Goal: Information Seeking & Learning: Check status

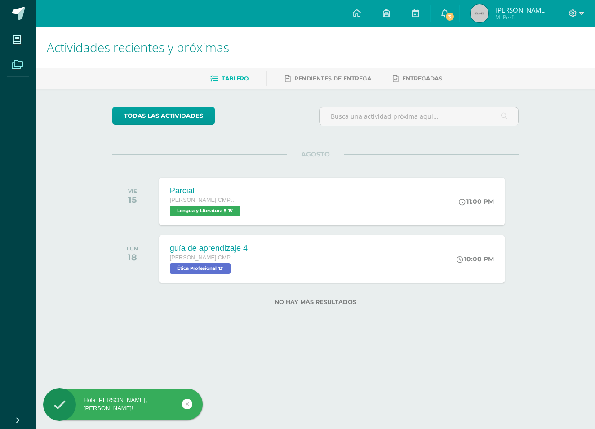
click at [13, 67] on icon at bounding box center [17, 64] width 11 height 9
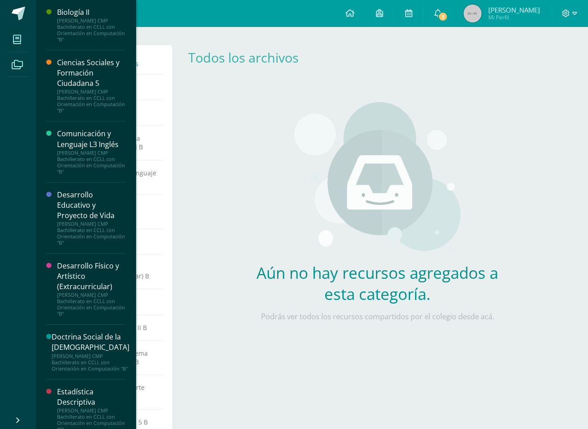
click at [21, 42] on icon at bounding box center [17, 39] width 8 height 9
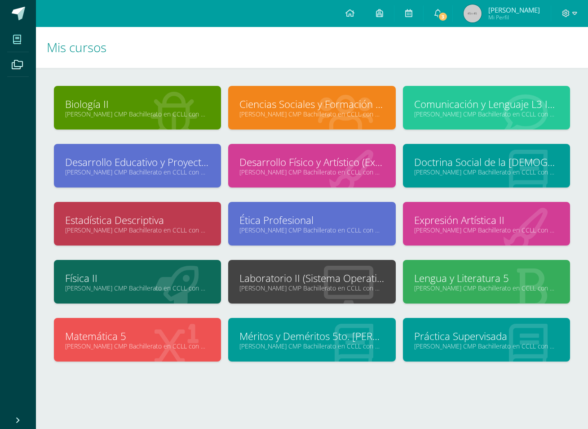
scroll to position [1, 0]
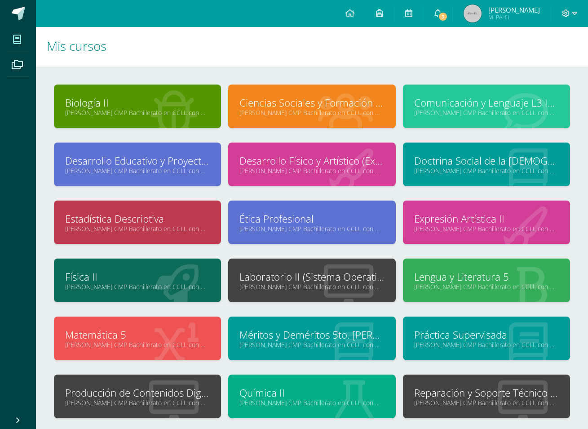
click at [495, 405] on div at bounding box center [523, 397] width 94 height 60
click at [438, 398] on link "Quinto Bachillerato CMP Bachillerato en CCLL con Orientación en Computación "B"" at bounding box center [486, 402] width 145 height 9
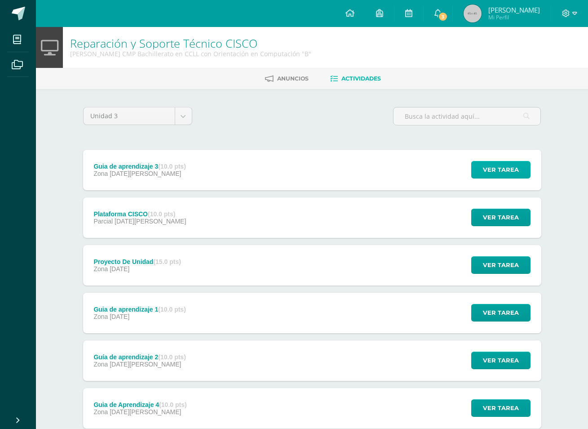
click at [495, 171] on span "Ver tarea" at bounding box center [501, 169] width 36 height 17
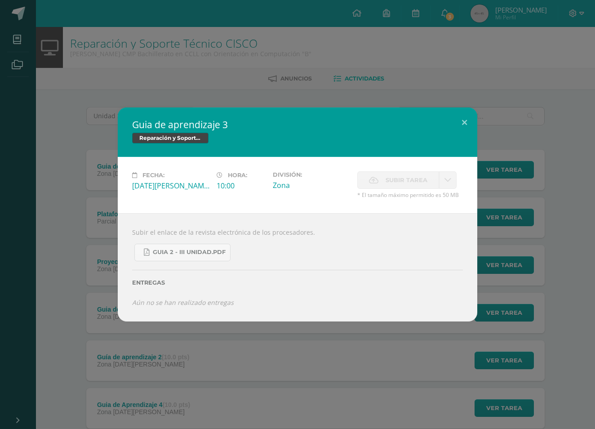
drag, startPoint x: 267, startPoint y: 239, endPoint x: 57, endPoint y: 242, distance: 210.2
click at [57, 242] on div "Guia de aprendizaje 3 Reparación y Soporte Técnico CISCO Fecha: Martes 05 de Ag…" at bounding box center [298, 214] width 588 height 214
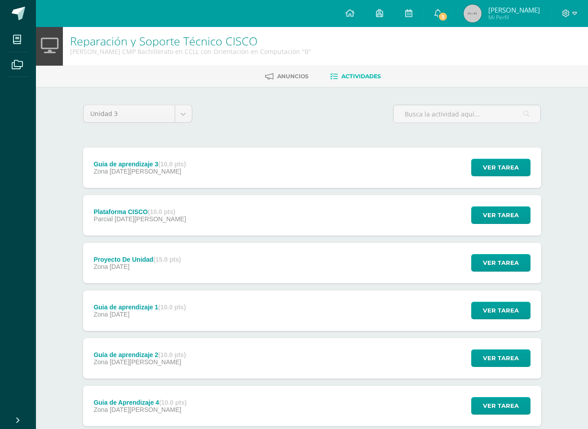
scroll to position [3, 0]
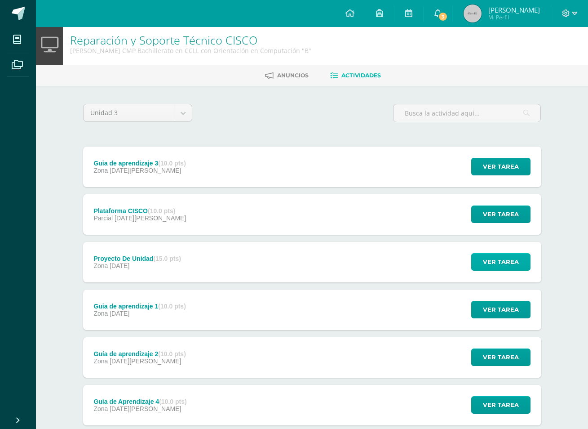
click at [511, 261] on span "Ver tarea" at bounding box center [501, 261] width 36 height 17
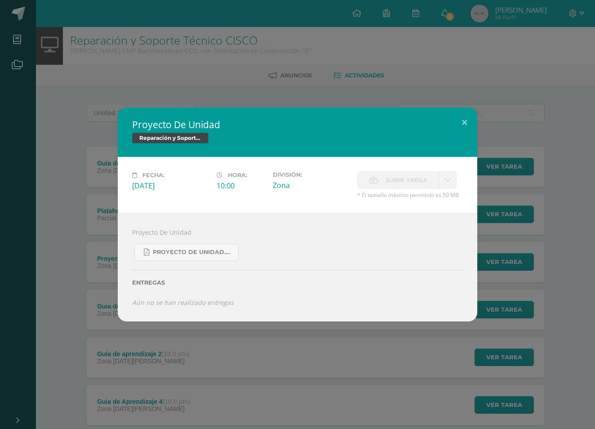
click at [544, 195] on div "Proyecto De Unidad Reparación y Soporte Técnico CISCO Fecha: Martes 29 de Julio…" at bounding box center [298, 214] width 588 height 214
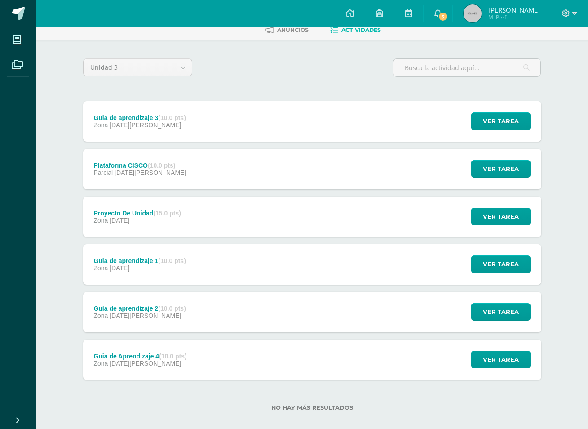
scroll to position [49, 0]
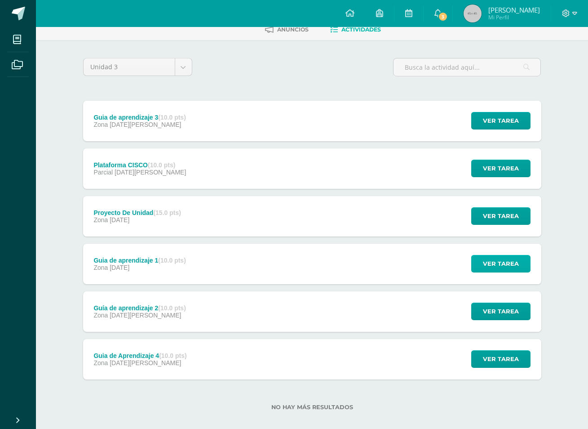
click at [481, 262] on button "Ver tarea" at bounding box center [500, 264] width 59 height 18
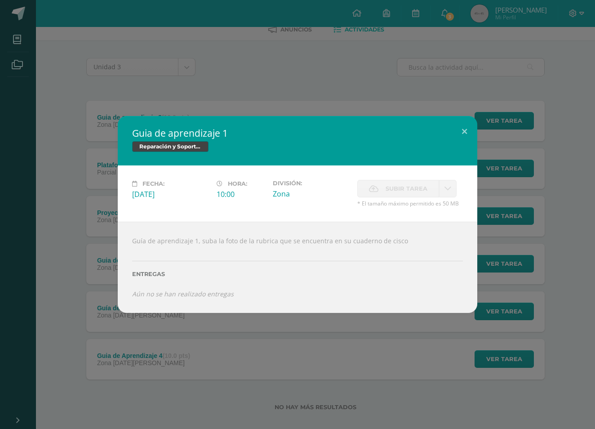
click at [502, 263] on div "Guia de aprendizaje 1 Reparación y Soporte Técnico CISCO Fecha: Martes 29 de Ju…" at bounding box center [298, 214] width 588 height 196
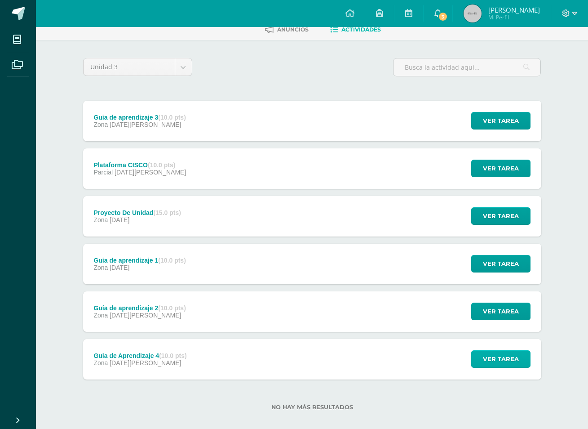
click at [491, 360] on span "Ver tarea" at bounding box center [501, 358] width 36 height 17
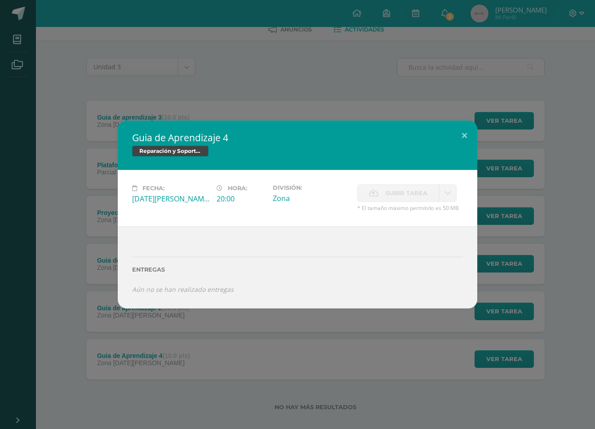
click at [492, 332] on div "Guia de Aprendizaje 4 Reparación y Soporte Técnico CISCO Fecha: Lunes 26 de May…" at bounding box center [297, 214] width 595 height 429
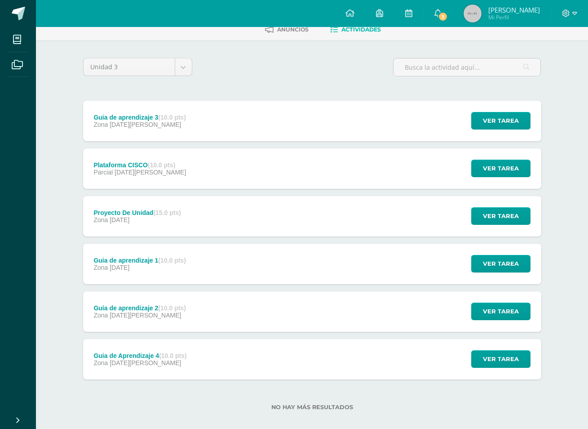
click at [504, 319] on span "Ver tarea" at bounding box center [501, 311] width 36 height 17
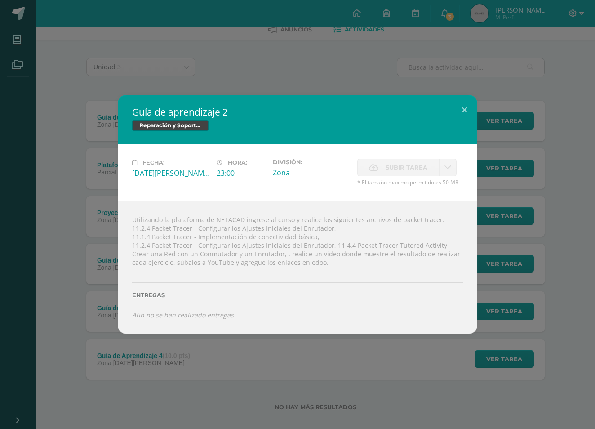
click at [512, 311] on div "Guía de aprendizaje 2 Reparación y Soporte Técnico CISCO Fecha: Martes 08 de Ju…" at bounding box center [298, 214] width 588 height 239
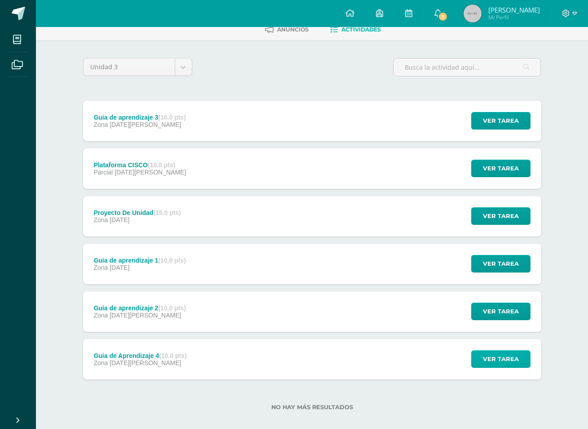
click at [488, 362] on span "Ver tarea" at bounding box center [501, 358] width 36 height 17
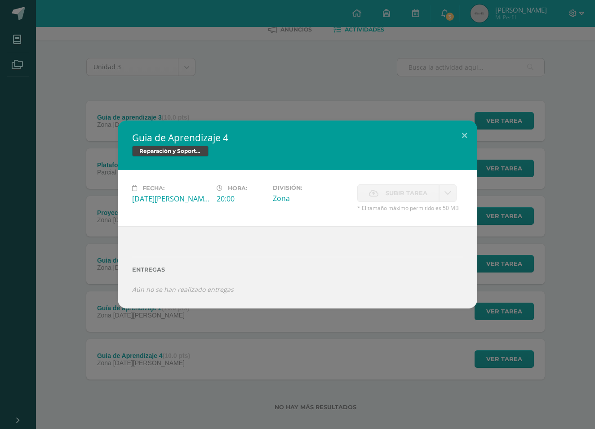
click at [400, 370] on div "Guia de Aprendizaje 4 Reparación y Soporte Técnico CISCO Fecha: Lunes 26 de May…" at bounding box center [297, 214] width 595 height 429
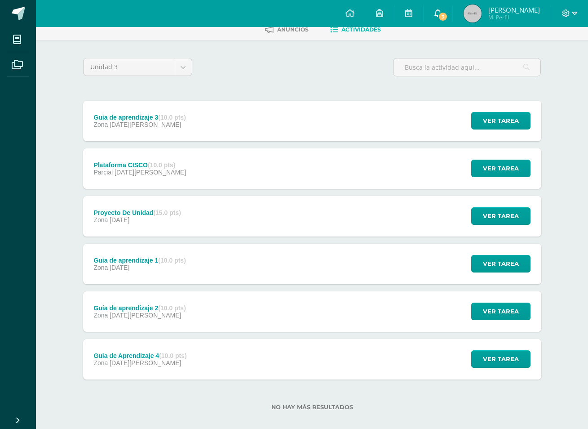
click at [448, 18] on span "3" at bounding box center [443, 17] width 10 height 10
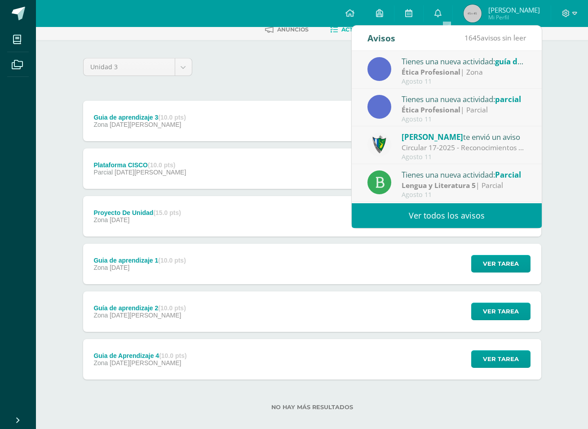
click at [484, 79] on div "Agosto 11" at bounding box center [464, 82] width 125 height 8
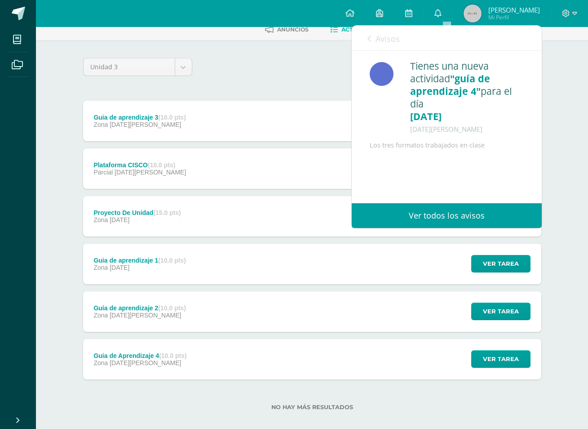
click at [472, 77] on span ""guía de aprendizaje 4"" at bounding box center [450, 85] width 80 height 26
click at [390, 37] on span "Avisos" at bounding box center [388, 38] width 24 height 11
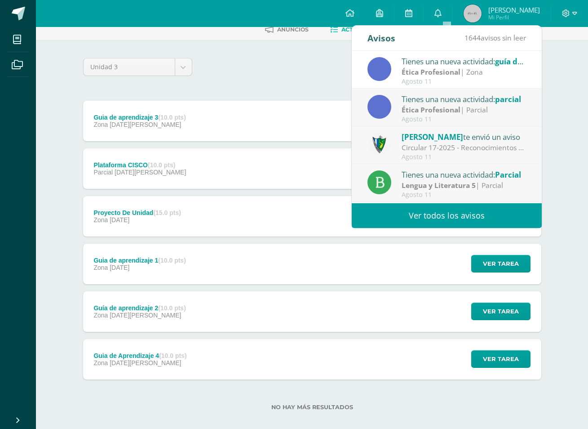
click at [424, 71] on strong "Ética Profesional" at bounding box center [431, 72] width 59 height 10
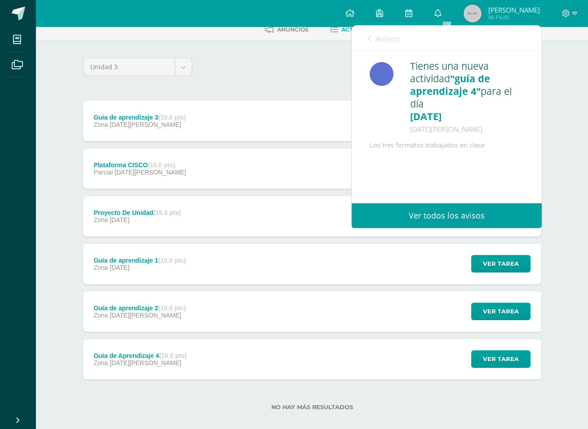
click at [389, 36] on span "Avisos" at bounding box center [388, 38] width 24 height 11
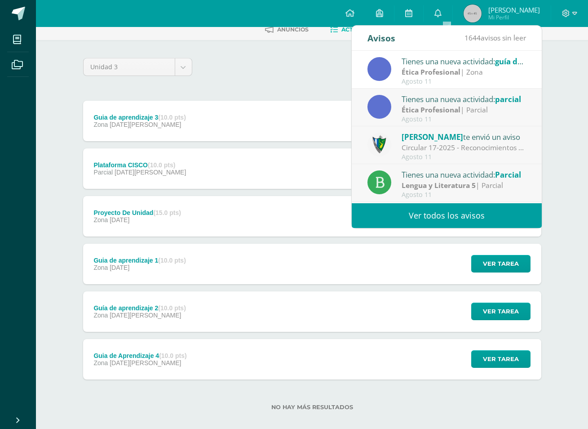
click at [433, 62] on div "Tienes una nueva actividad: guía de aprendizaje 4" at bounding box center [464, 61] width 125 height 12
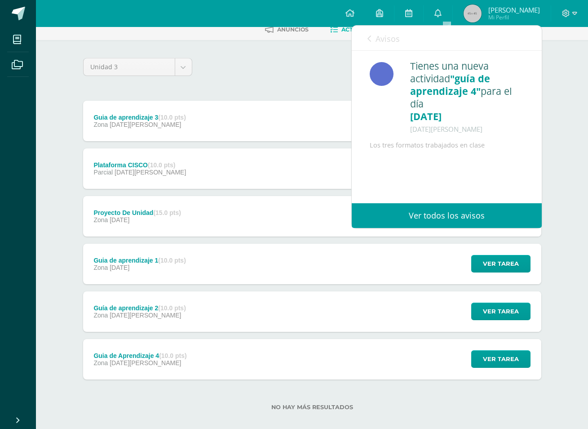
click at [416, 211] on link "Ver todos los avisos" at bounding box center [447, 215] width 190 height 25
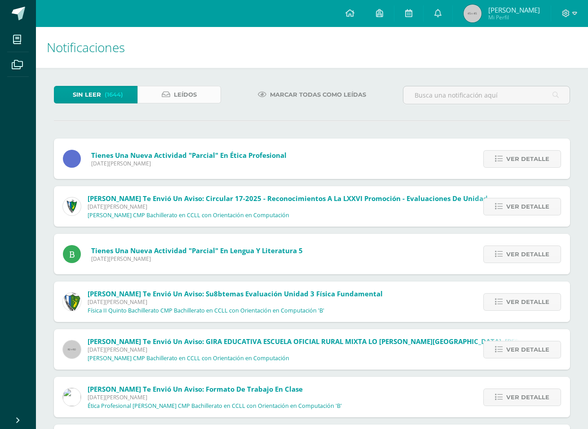
click at [186, 94] on span "Leídos" at bounding box center [185, 94] width 23 height 17
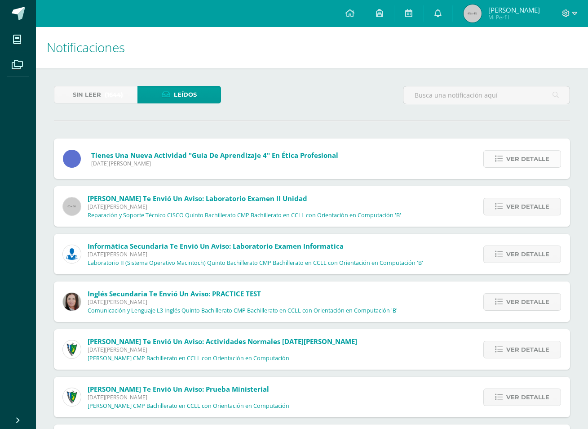
click at [513, 163] on span "Ver detalle" at bounding box center [527, 158] width 43 height 17
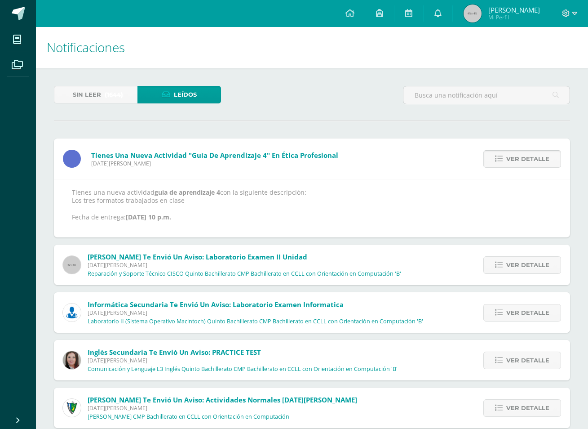
click at [513, 163] on span "Ver detalle" at bounding box center [527, 158] width 43 height 17
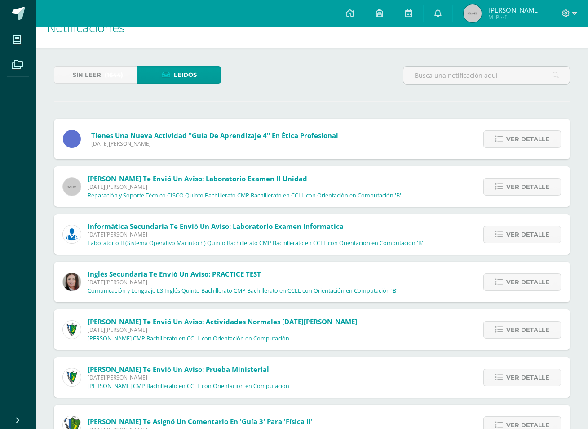
scroll to position [17, 0]
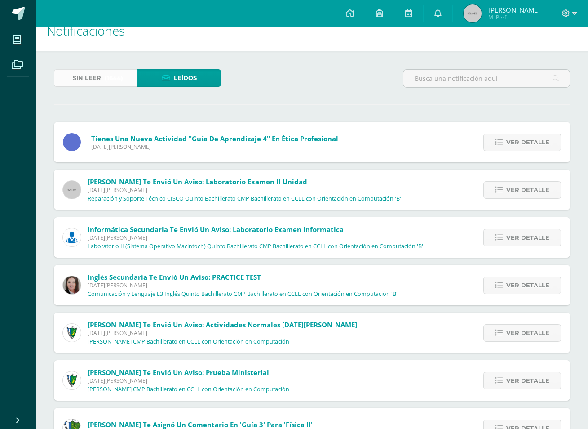
click at [119, 76] on span "(1644)" at bounding box center [114, 78] width 18 height 17
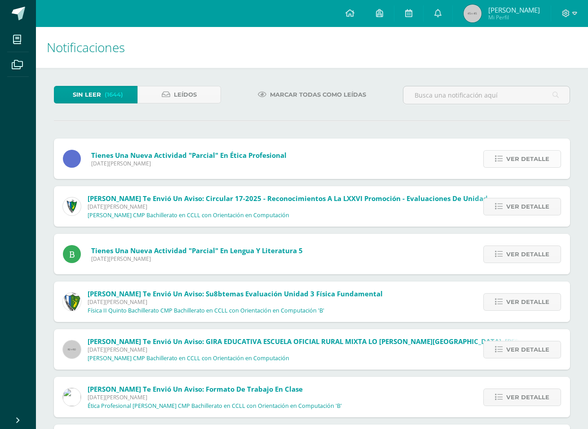
click at [513, 162] on span "Ver detalle" at bounding box center [527, 158] width 43 height 17
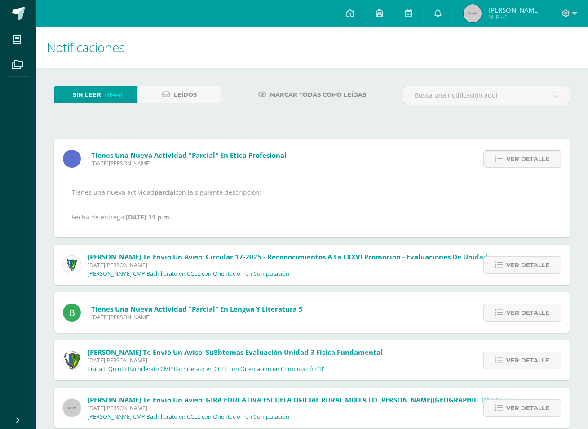
click at [513, 161] on span "Ver detalle" at bounding box center [527, 158] width 43 height 17
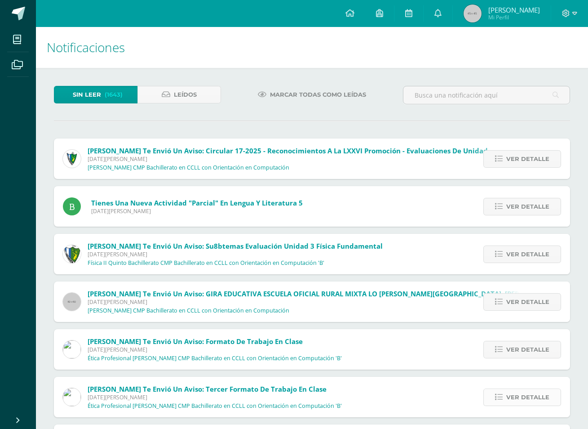
click at [500, 396] on icon at bounding box center [499, 397] width 8 height 8
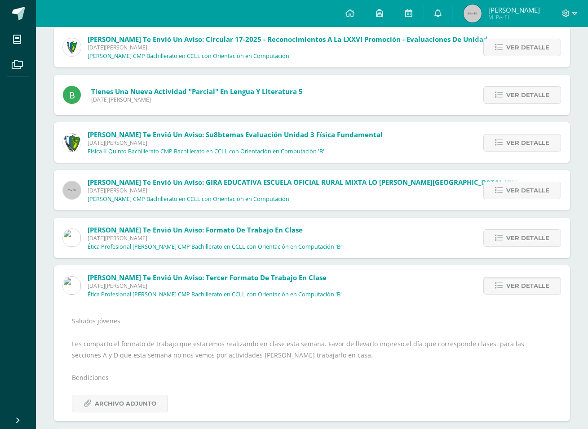
scroll to position [112, 0]
click at [516, 230] on span "Ver detalle" at bounding box center [527, 237] width 43 height 17
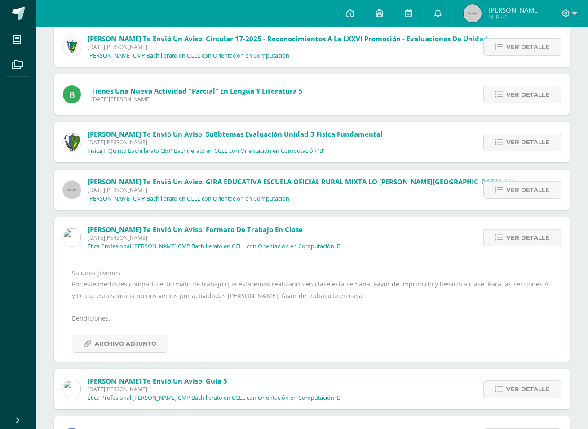
scroll to position [111, 0]
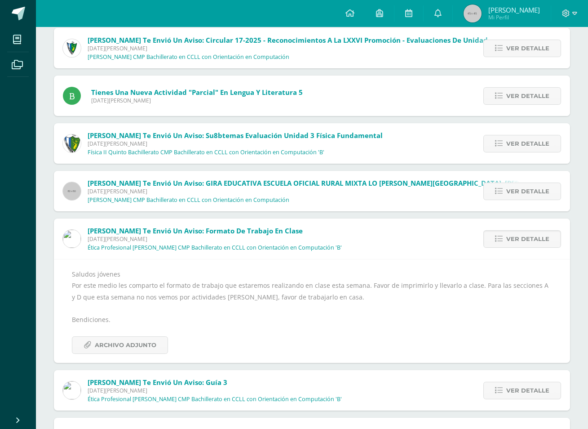
drag, startPoint x: 580, startPoint y: 39, endPoint x: 577, endPoint y: 31, distance: 8.5
click at [577, 31] on div "Sin leer (1642) Leídos Marcar todas como leídas Jose Pinto te envió un aviso: C…" at bounding box center [312, 255] width 552 height 596
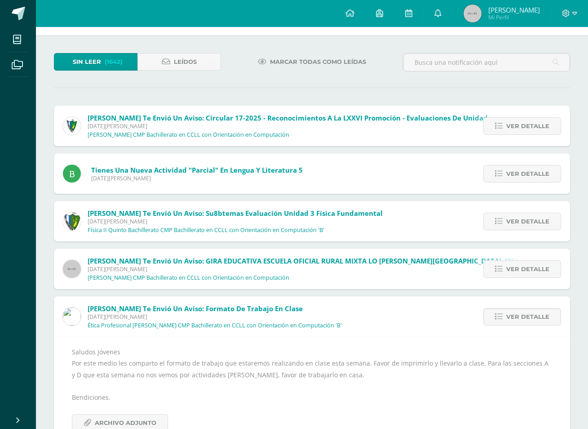
scroll to position [32, 0]
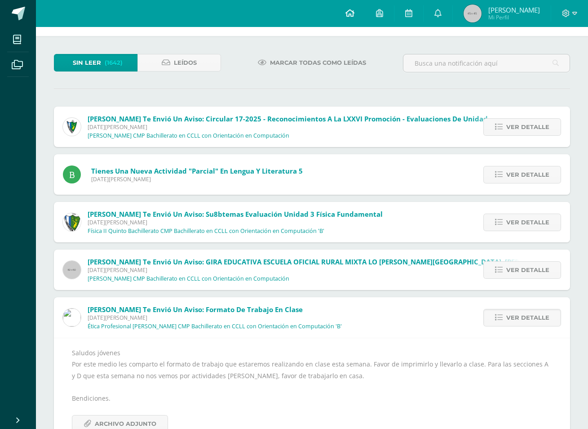
click at [364, 16] on link at bounding box center [350, 13] width 31 height 27
